Goal: Find specific page/section: Find specific page/section

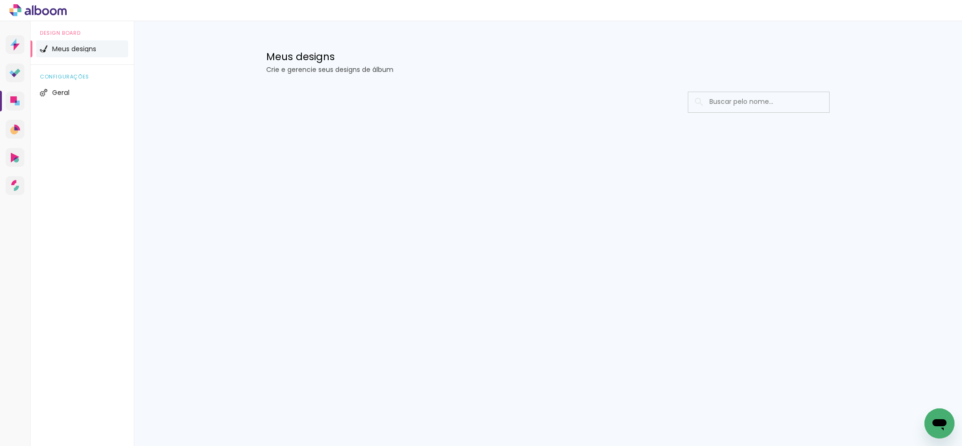
click at [693, 332] on div "Prosite Website + Landing pages Proof Sistema de seleção e venda de fotos Desig…" at bounding box center [481, 233] width 962 height 424
